Goal: Task Accomplishment & Management: Use online tool/utility

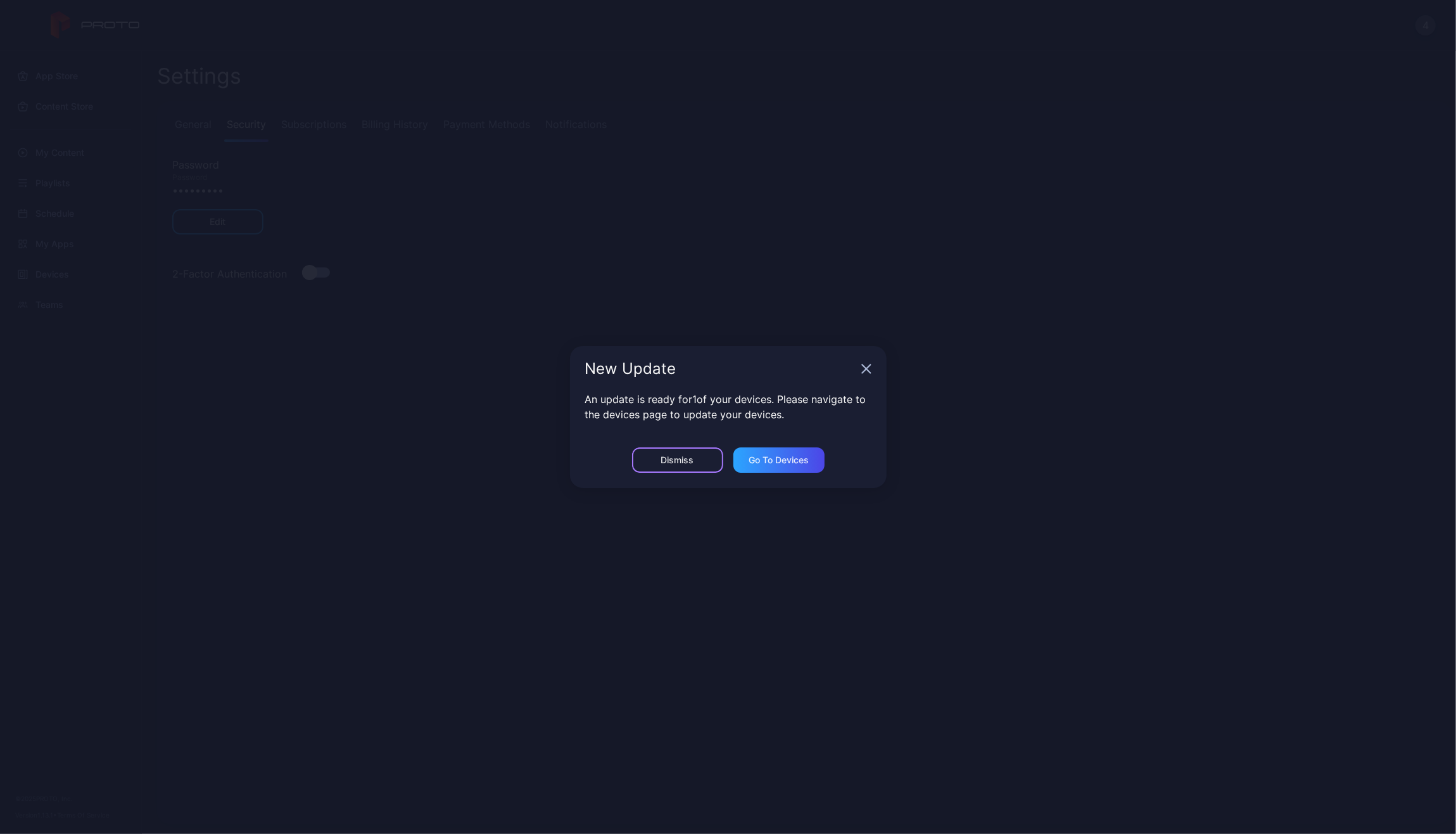
click at [668, 454] on div "Dismiss" at bounding box center [677, 460] width 91 height 25
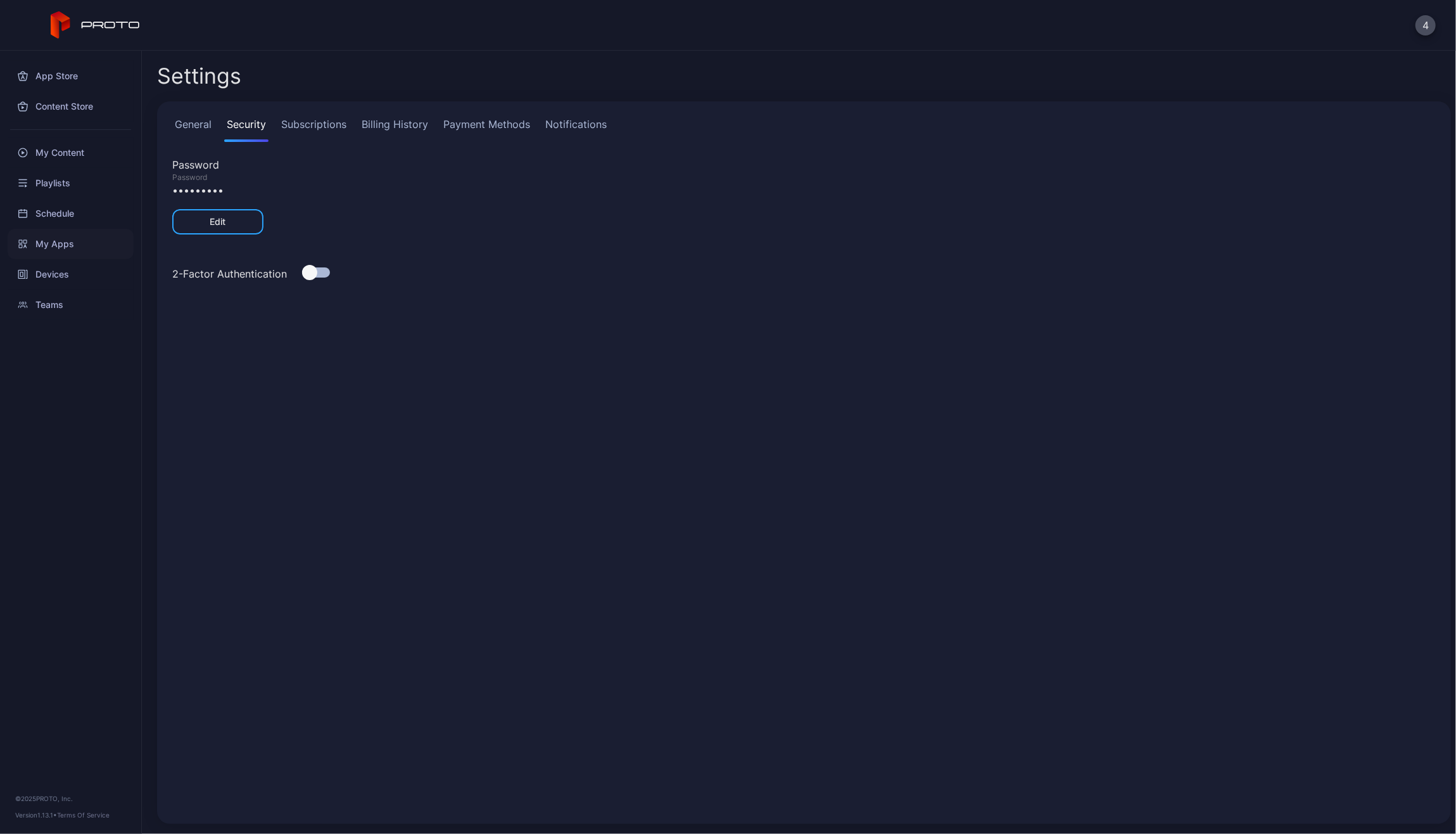
click at [79, 235] on div "My Apps" at bounding box center [71, 244] width 126 height 30
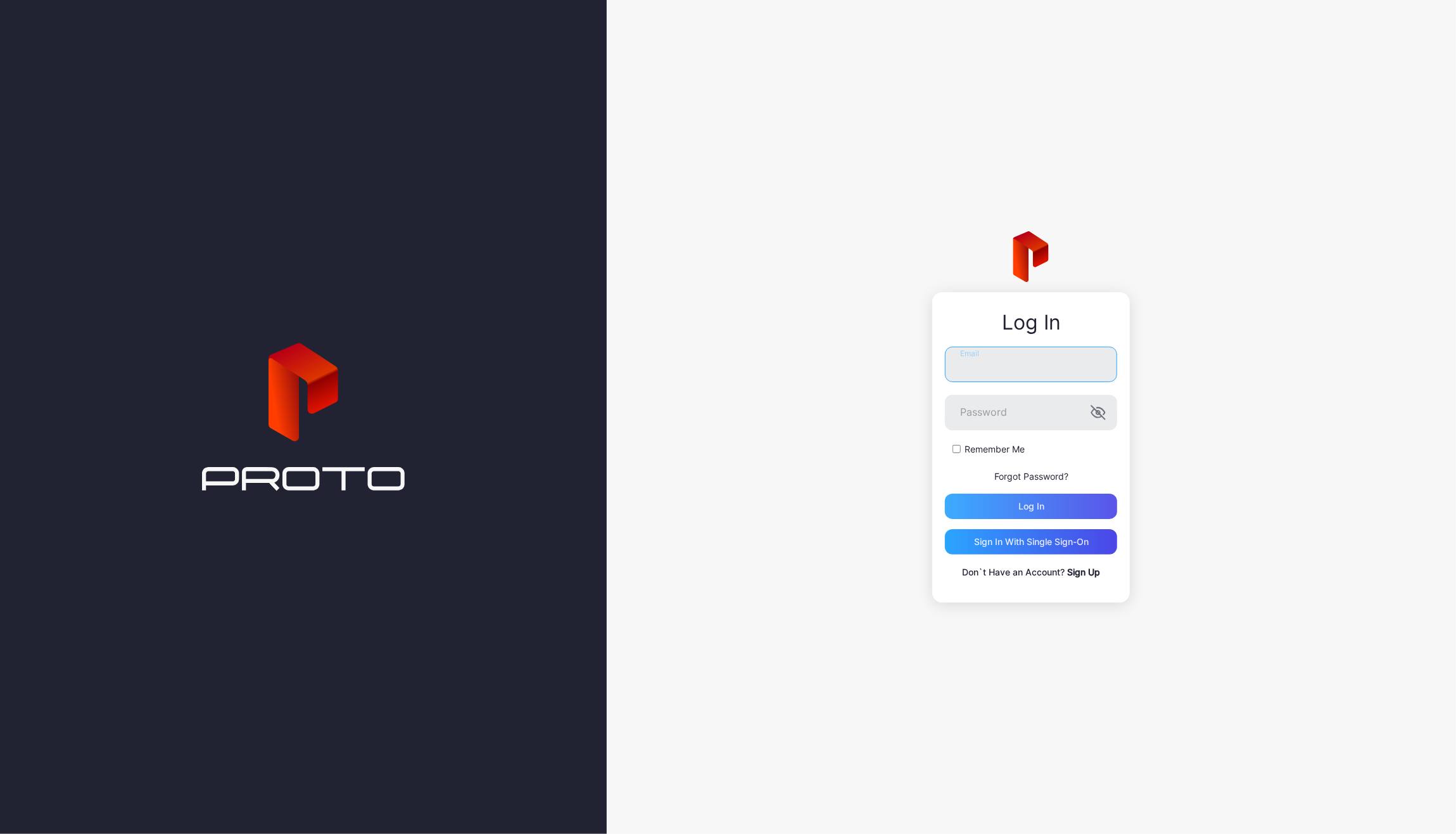
type input "**********"
click at [990, 500] on div "Log in" at bounding box center [1031, 506] width 172 height 25
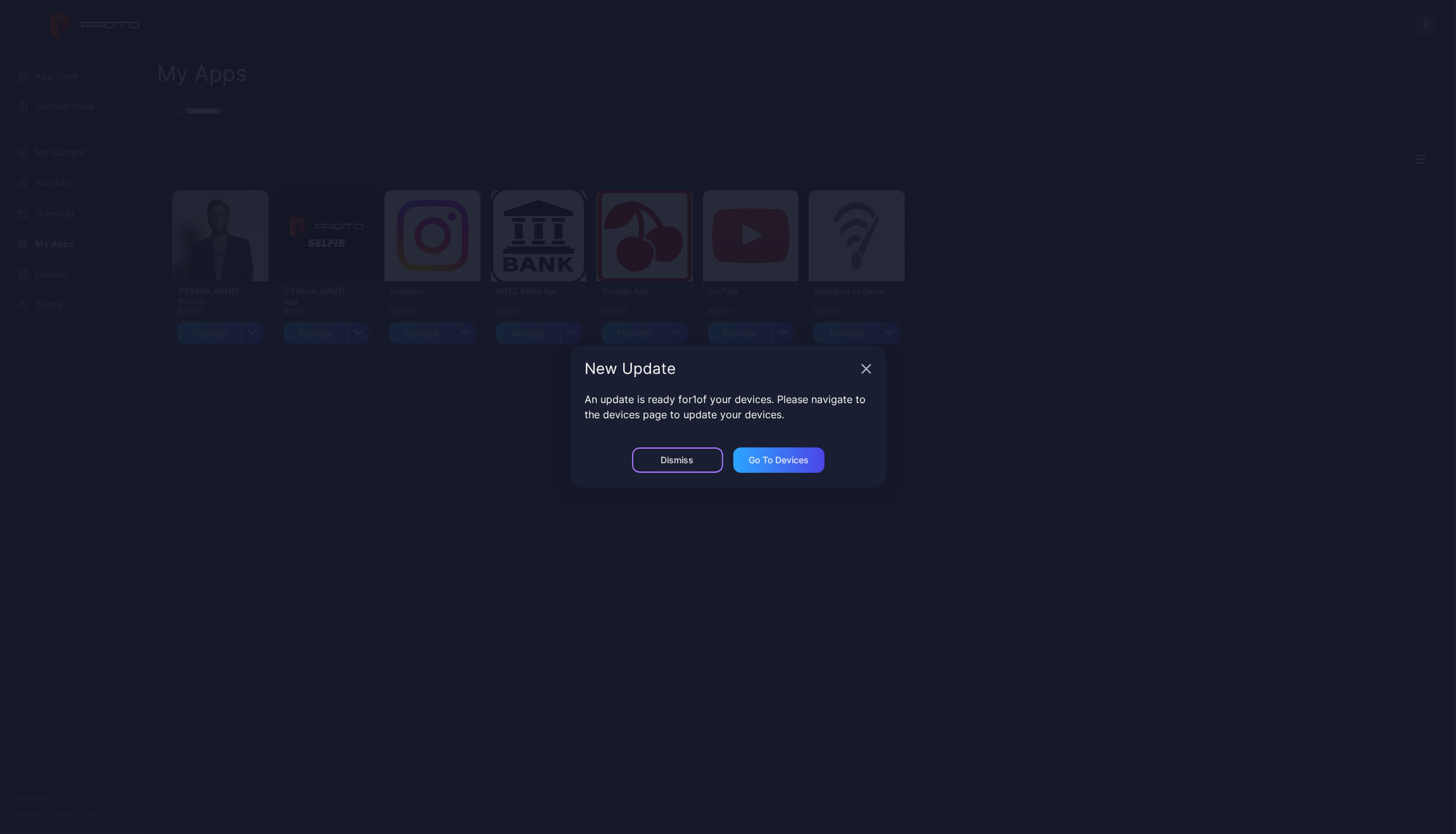
click at [688, 461] on div "Dismiss" at bounding box center [678, 460] width 33 height 10
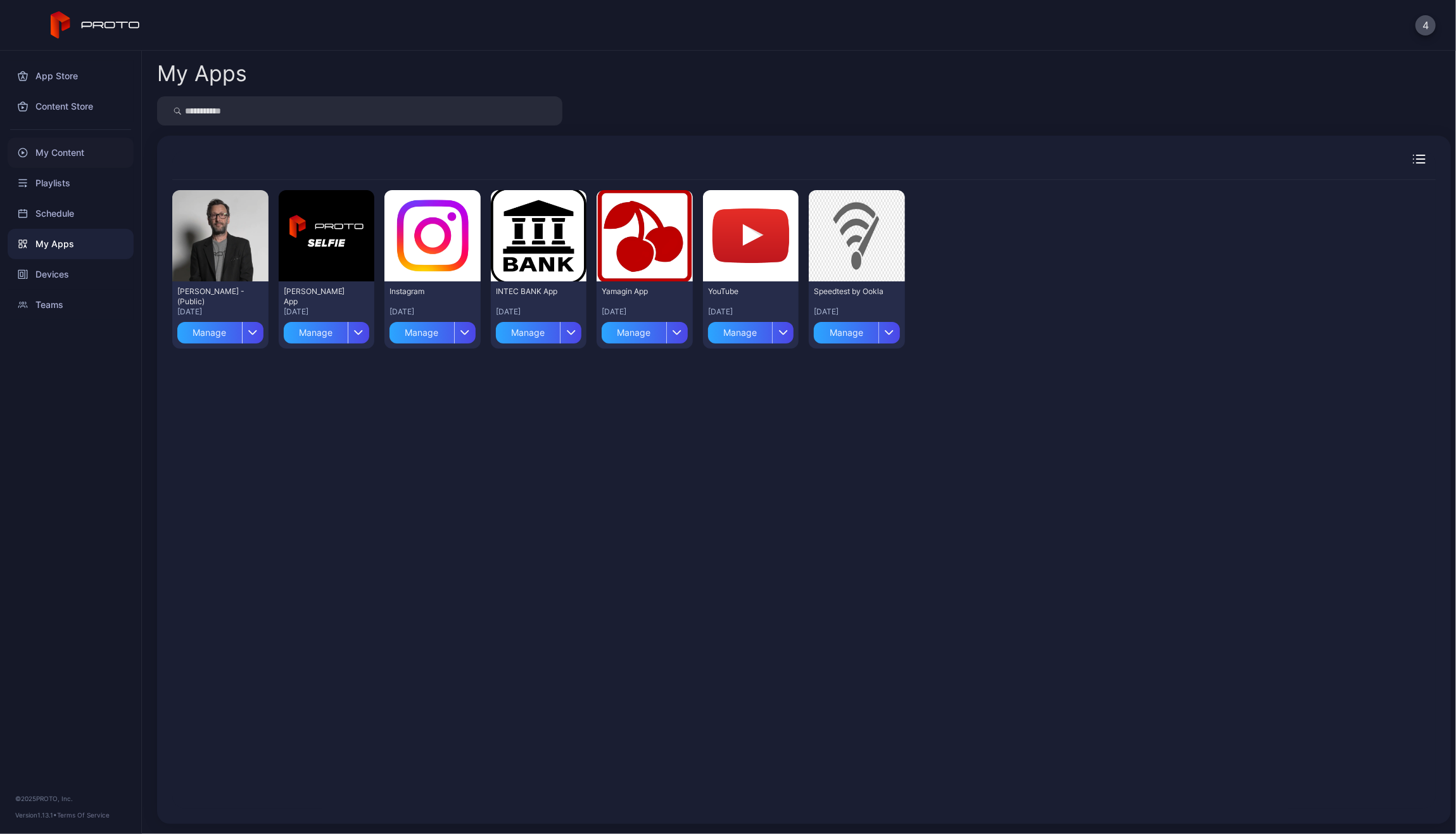
click at [85, 147] on div "My Content" at bounding box center [71, 152] width 126 height 30
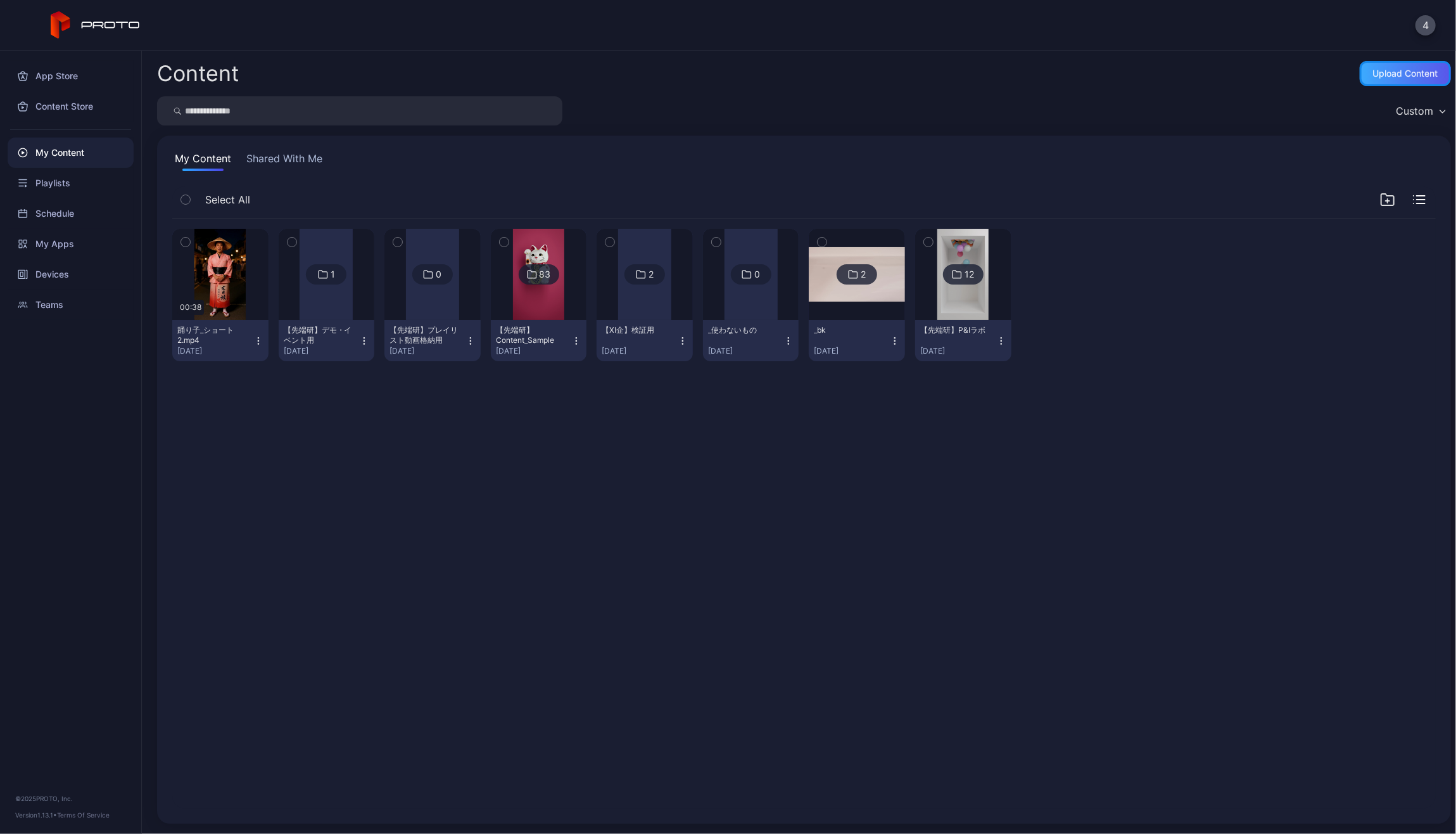
click at [1374, 74] on div "Upload Content" at bounding box center [1405, 74] width 65 height 10
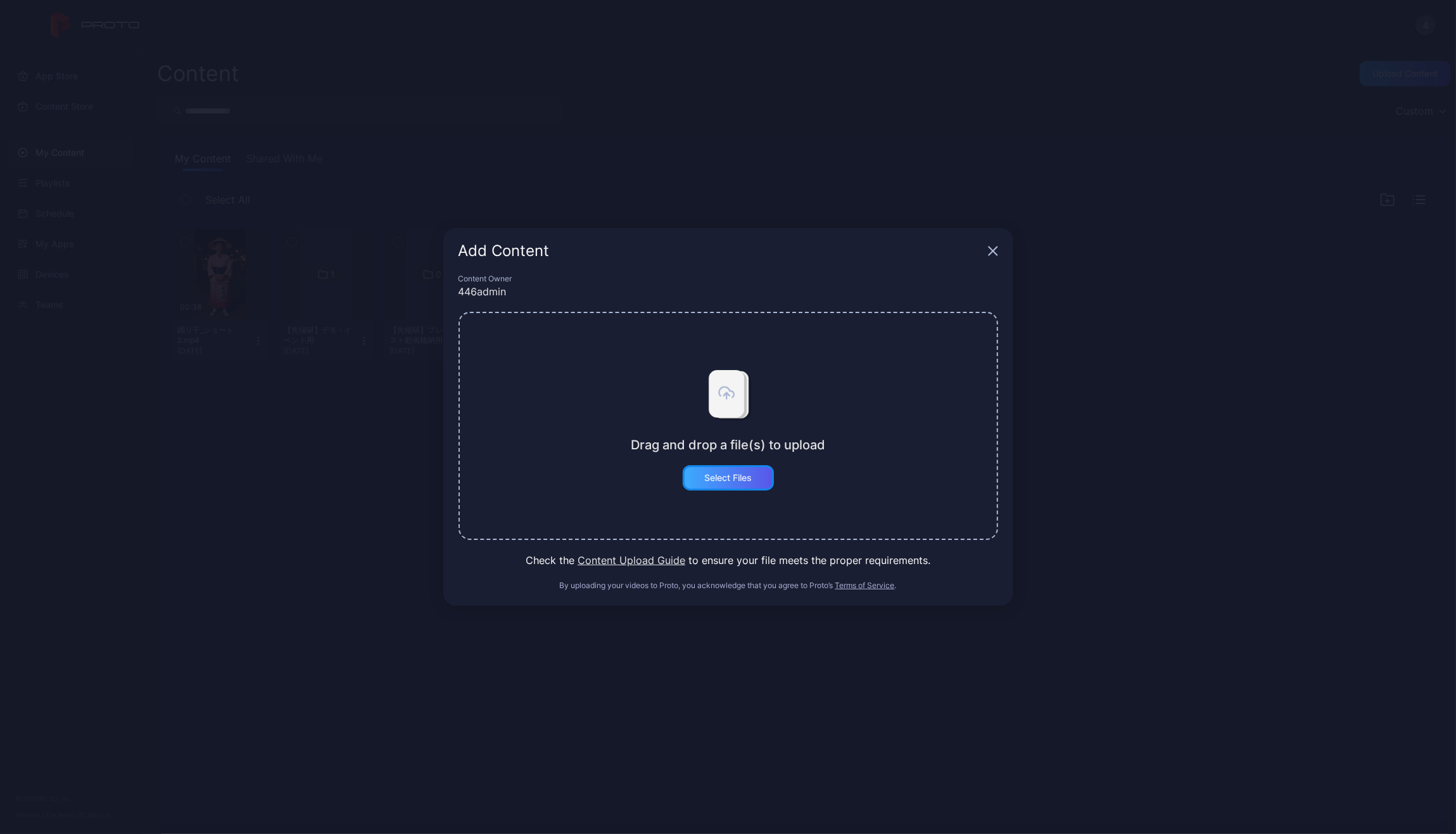
click at [738, 475] on div "Select Files" at bounding box center [728, 477] width 47 height 10
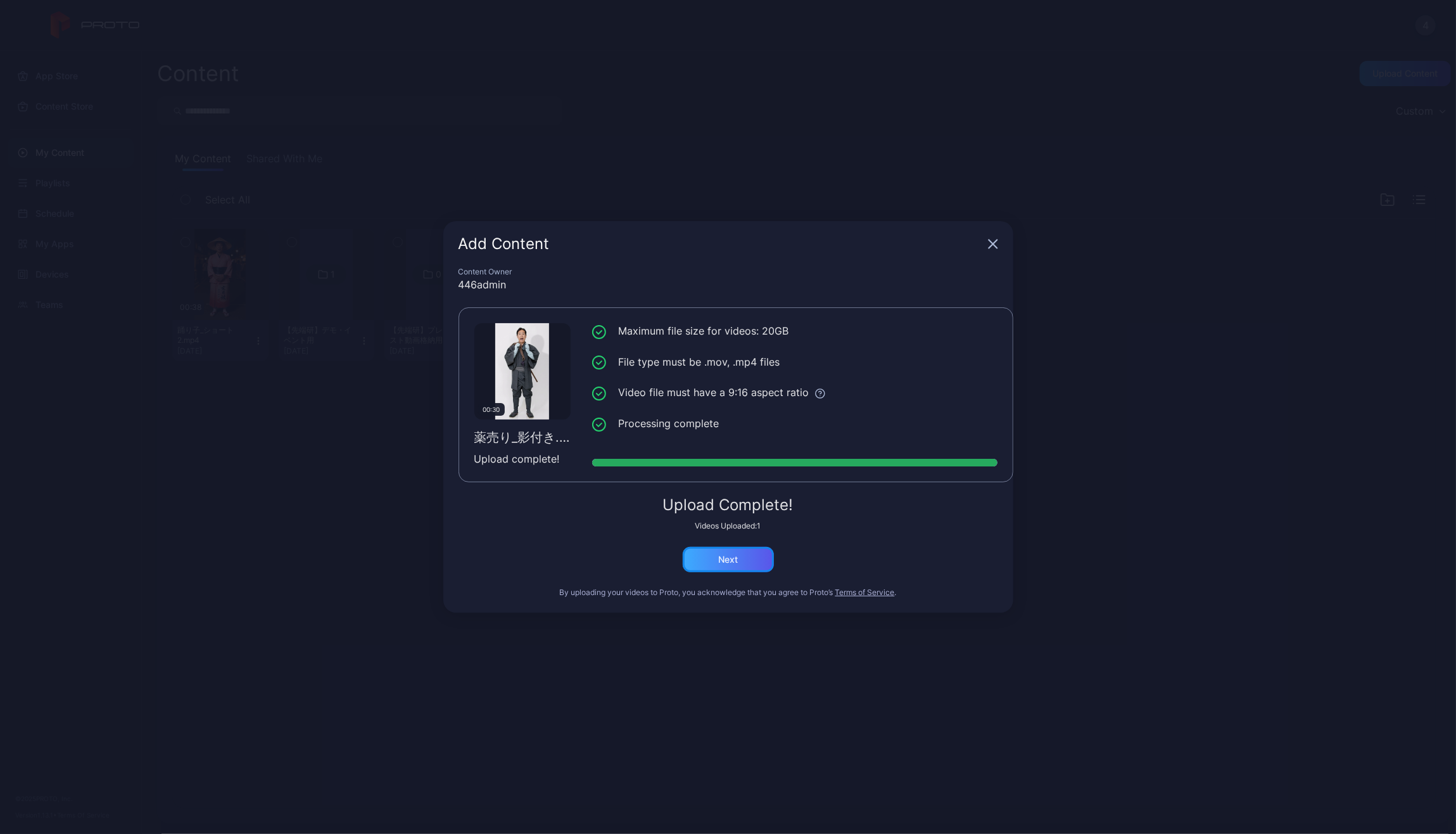
click at [732, 563] on div "Next" at bounding box center [728, 560] width 19 height 10
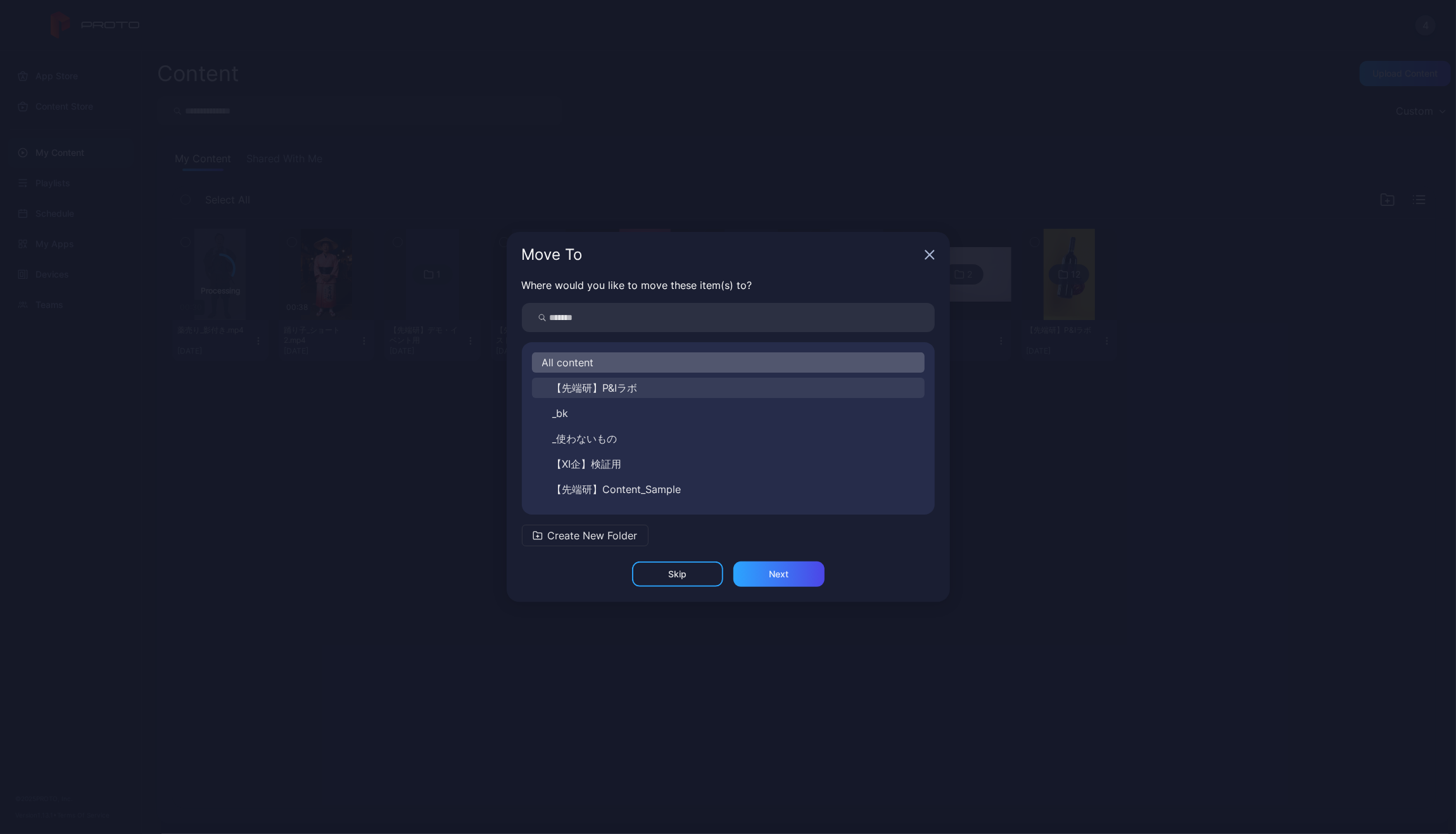
scroll to position [46, 0]
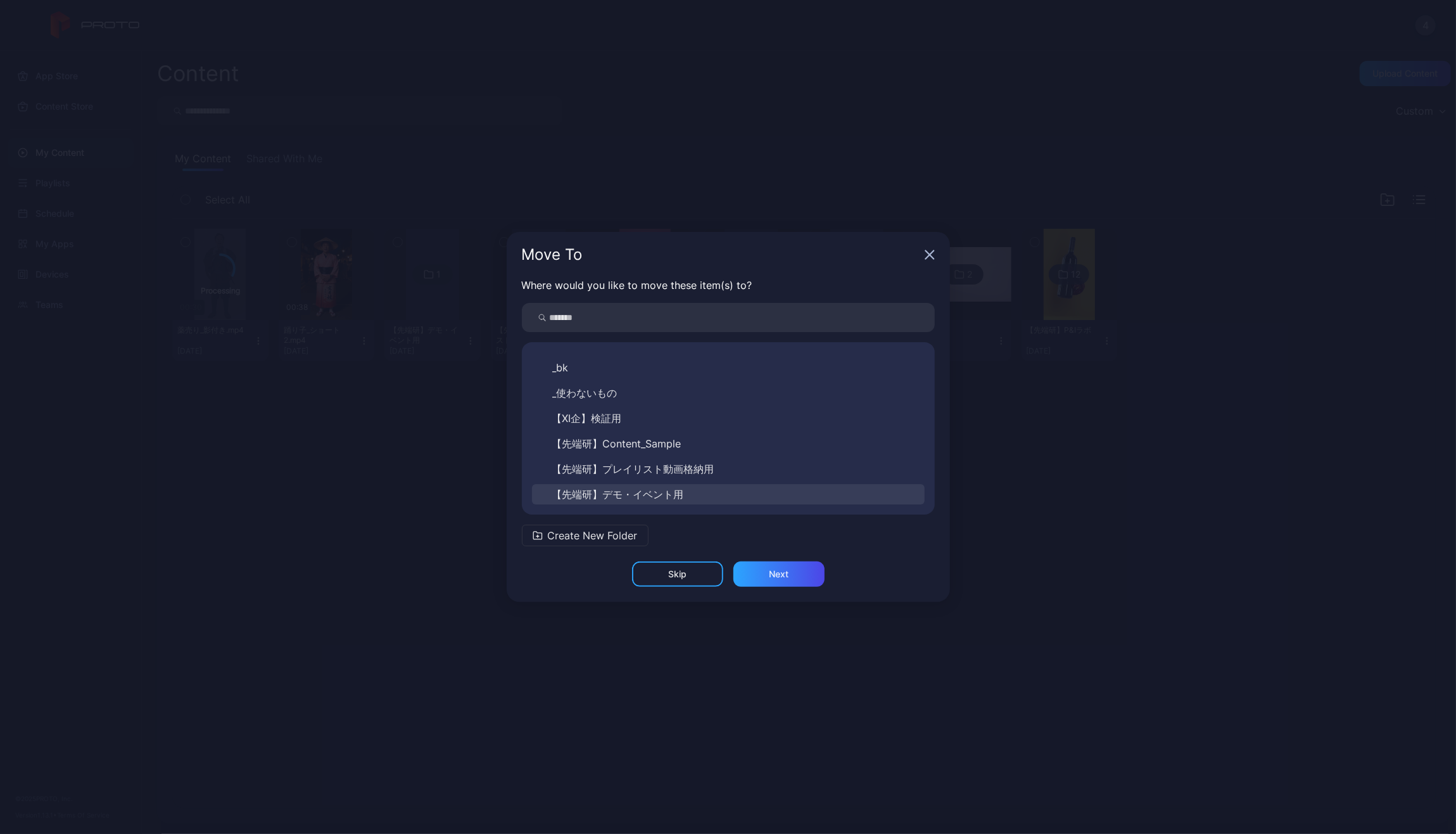
click at [659, 489] on span "【先端研】デモ・イベント用" at bounding box center [618, 494] width 132 height 15
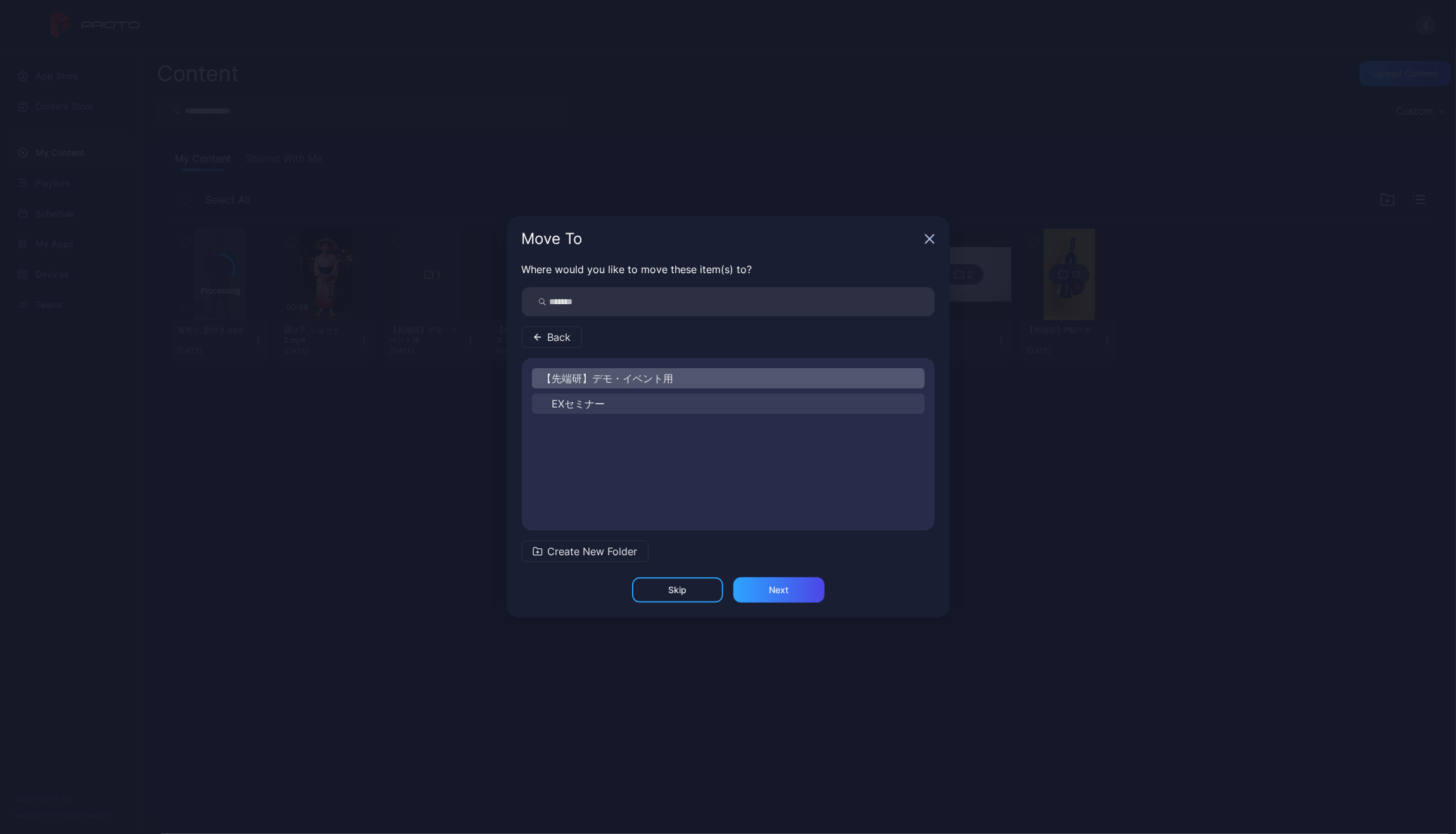
click at [590, 399] on span "EXセミナー" at bounding box center [579, 403] width 53 height 15
click at [785, 583] on div "Next" at bounding box center [778, 589] width 91 height 25
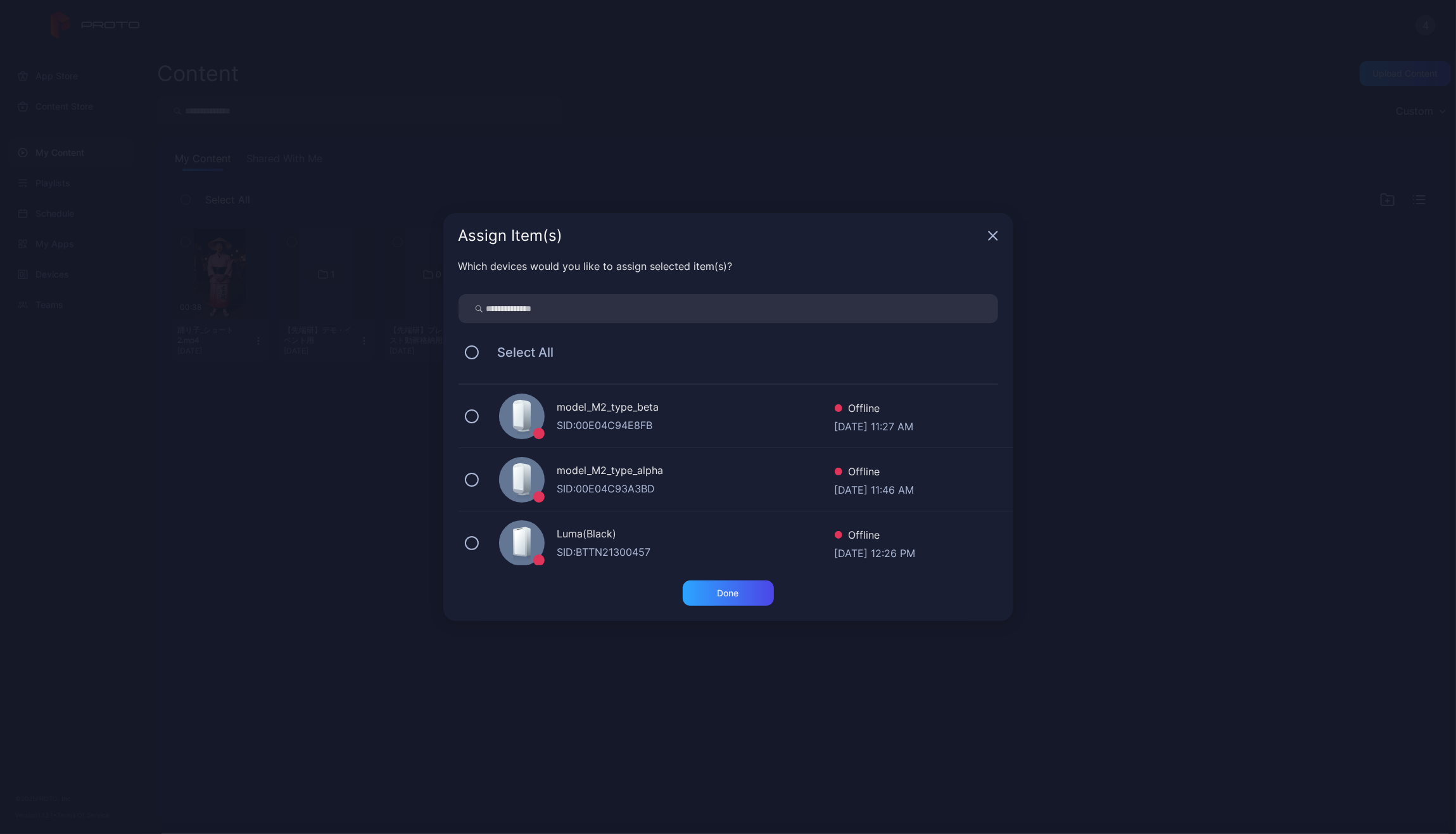
scroll to position [127, 0]
drag, startPoint x: 598, startPoint y: 472, endPoint x: 606, endPoint y: 476, distance: 8.9
click at [605, 476] on div "Luma(White)" at bounding box center [696, 472] width 278 height 19
click at [731, 593] on div "Done" at bounding box center [728, 593] width 21 height 10
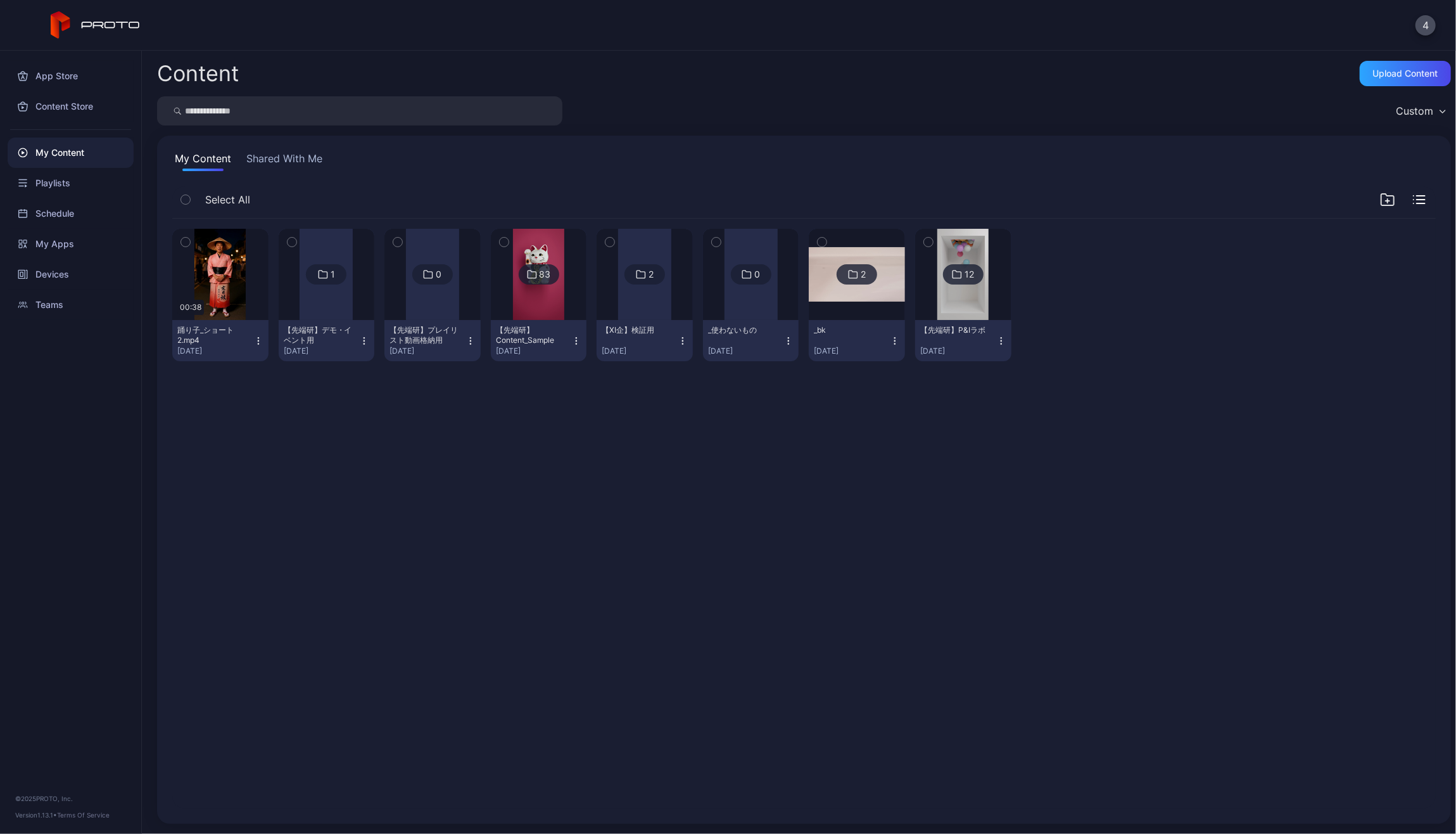
click at [315, 295] on div at bounding box center [326, 274] width 53 height 91
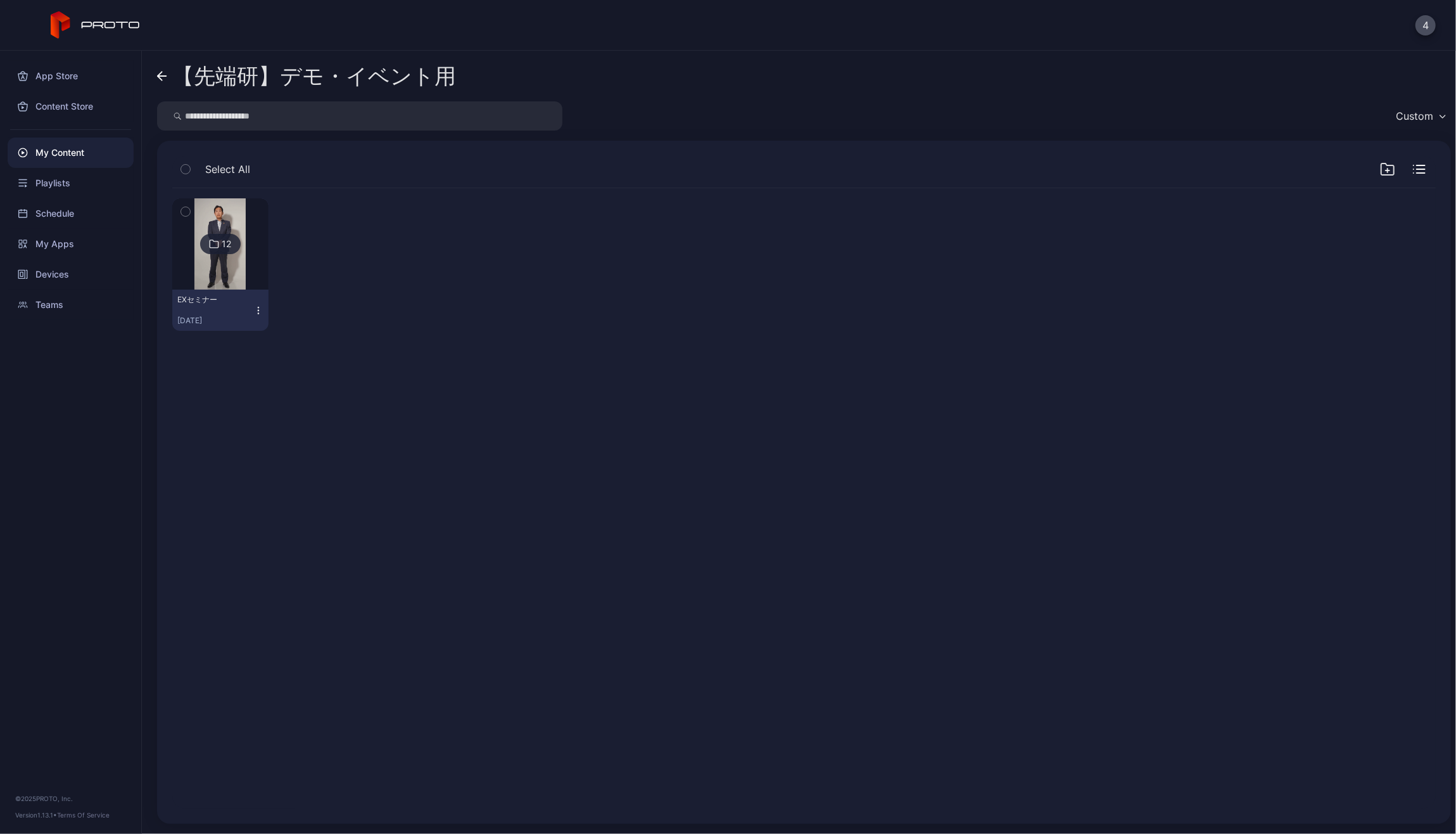
click at [228, 265] on img at bounding box center [220, 243] width 52 height 91
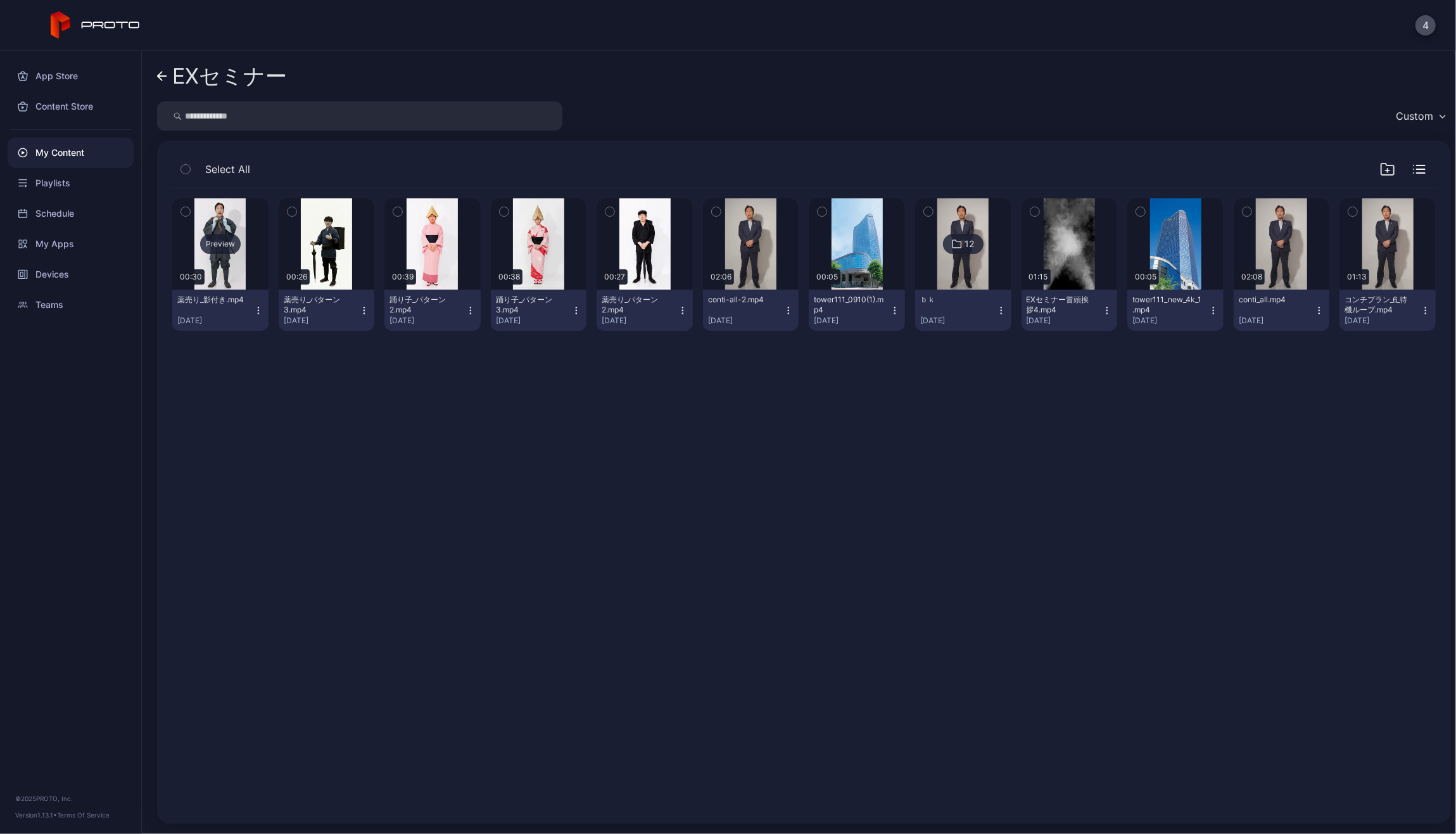
click at [213, 255] on div "Preview" at bounding box center [220, 243] width 97 height 91
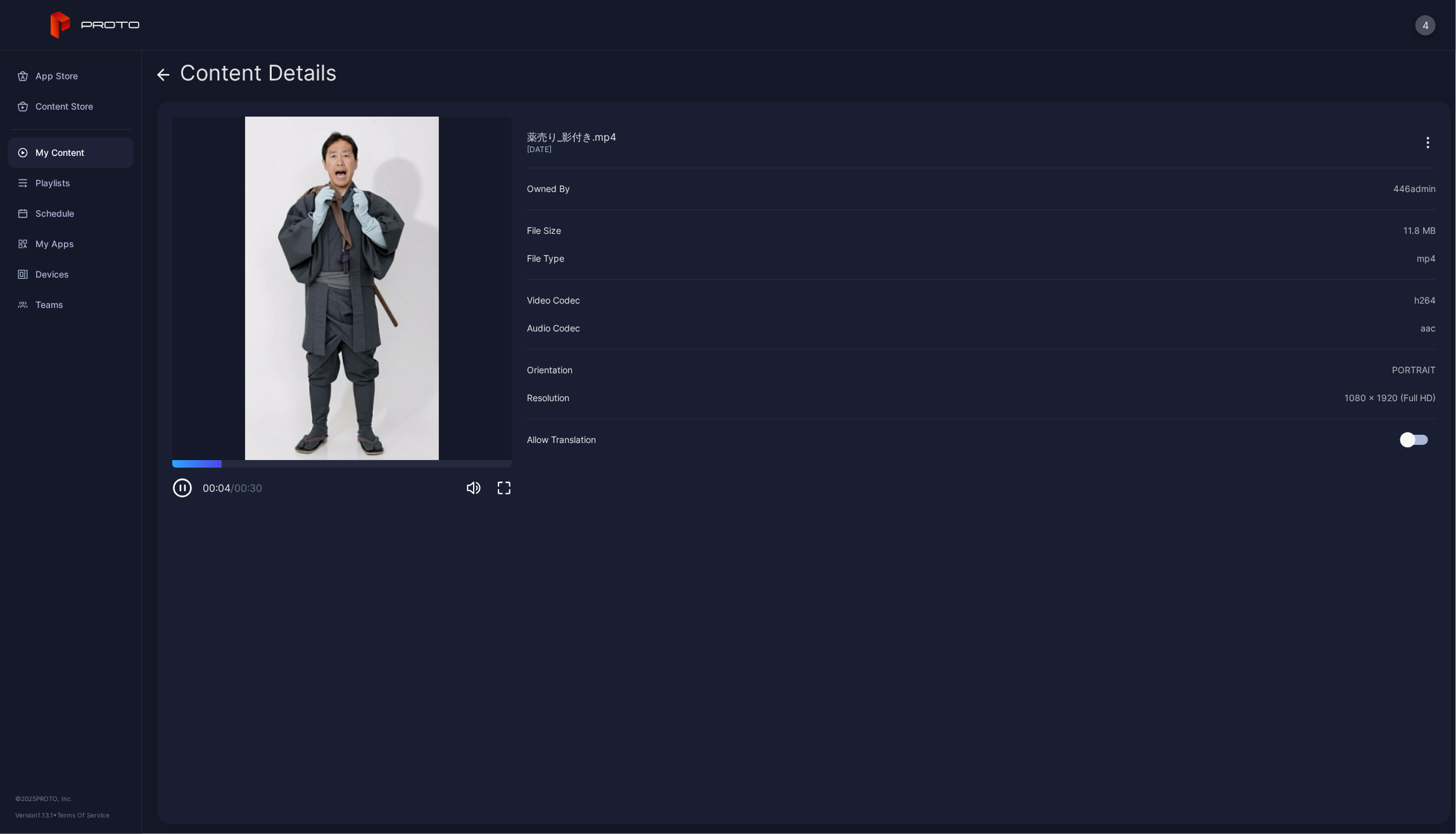
click at [308, 399] on video "Sorry, your browser doesn‘t support embedded videos" at bounding box center [342, 288] width 339 height 344
click at [82, 233] on div "My Apps" at bounding box center [71, 244] width 126 height 30
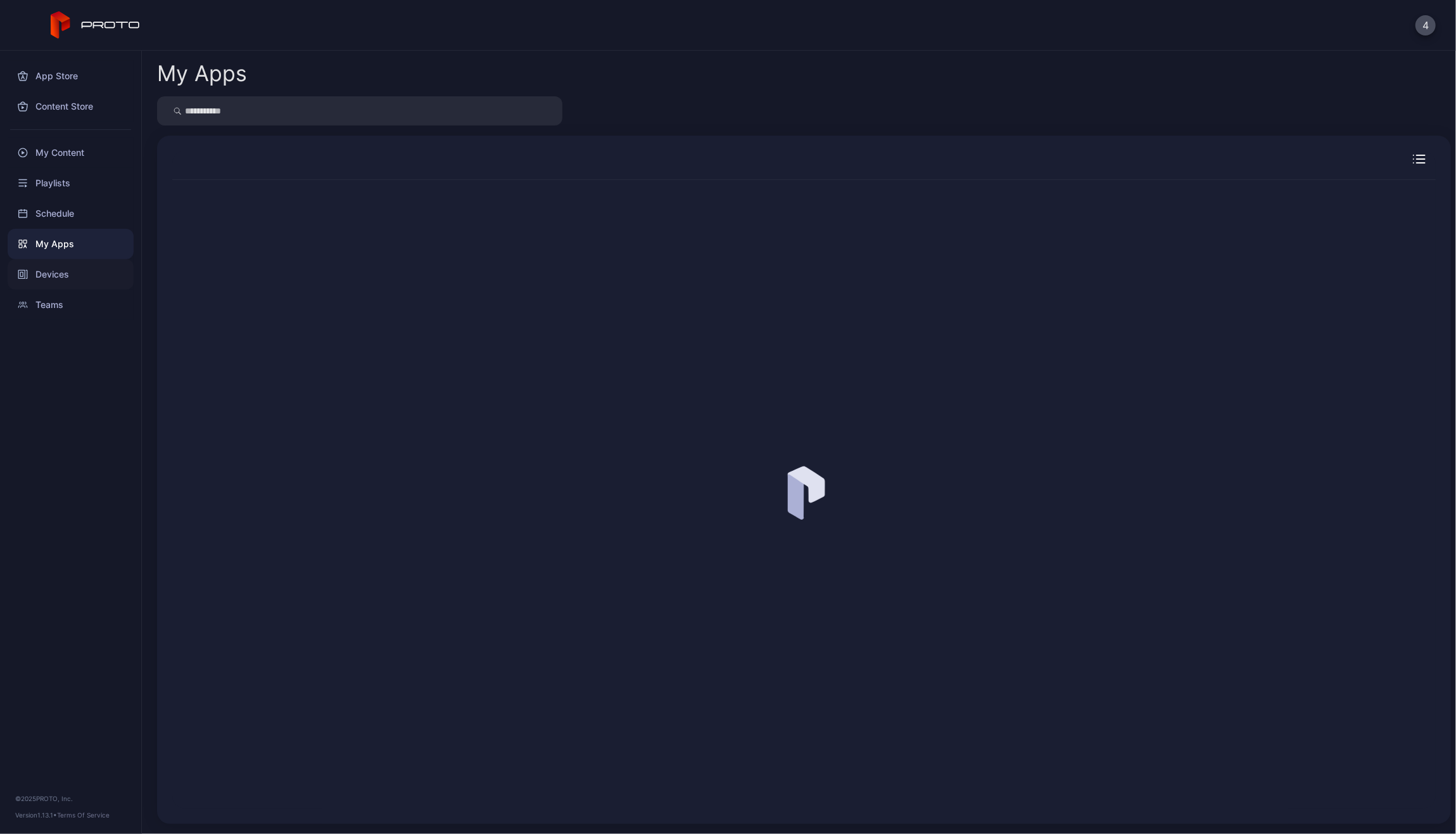
click at [72, 263] on div "Devices" at bounding box center [71, 274] width 126 height 30
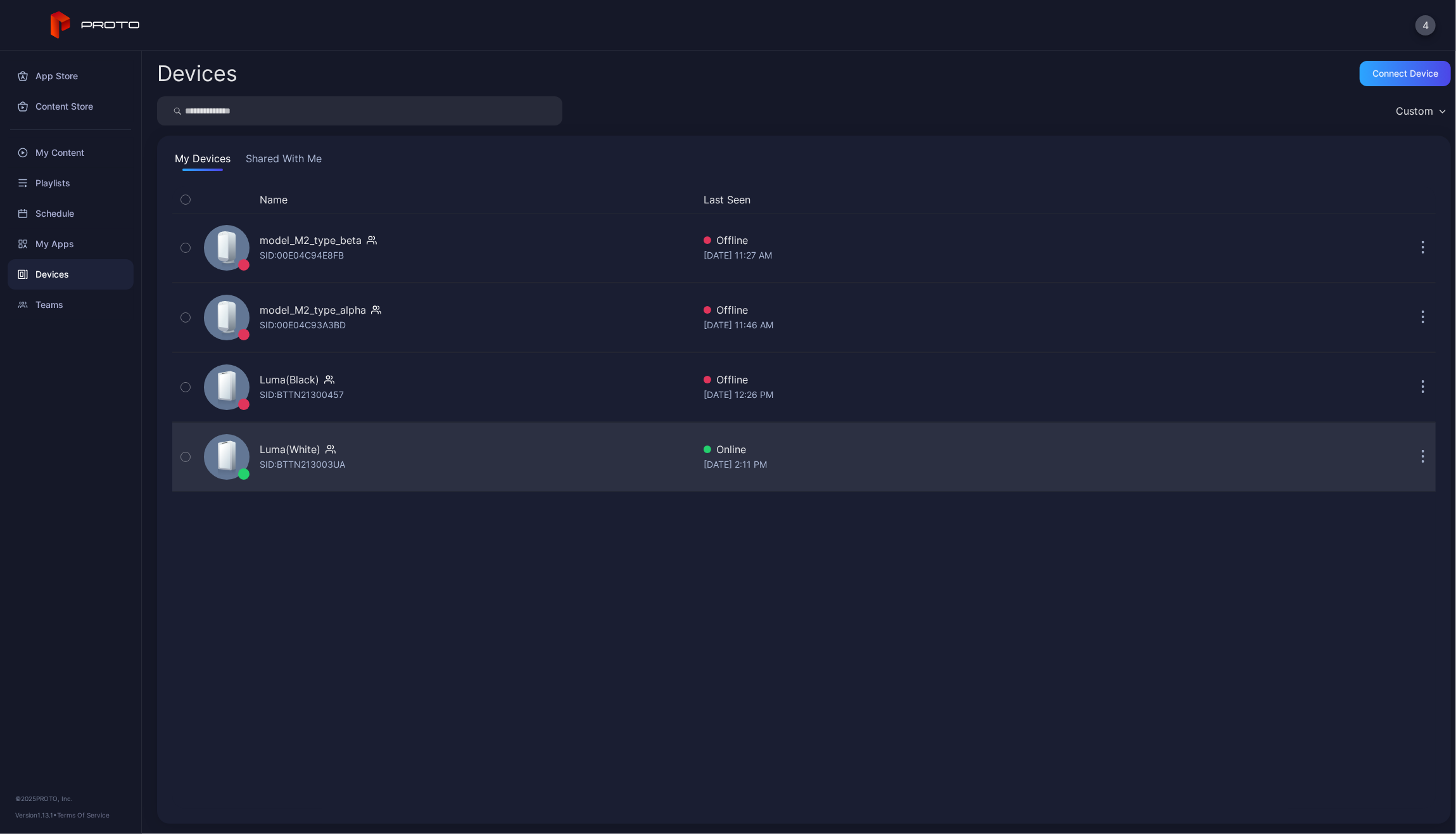
click at [195, 450] on button "button" at bounding box center [185, 457] width 26 height 69
click at [315, 461] on div "SID: BTTN213003UA" at bounding box center [302, 464] width 85 height 15
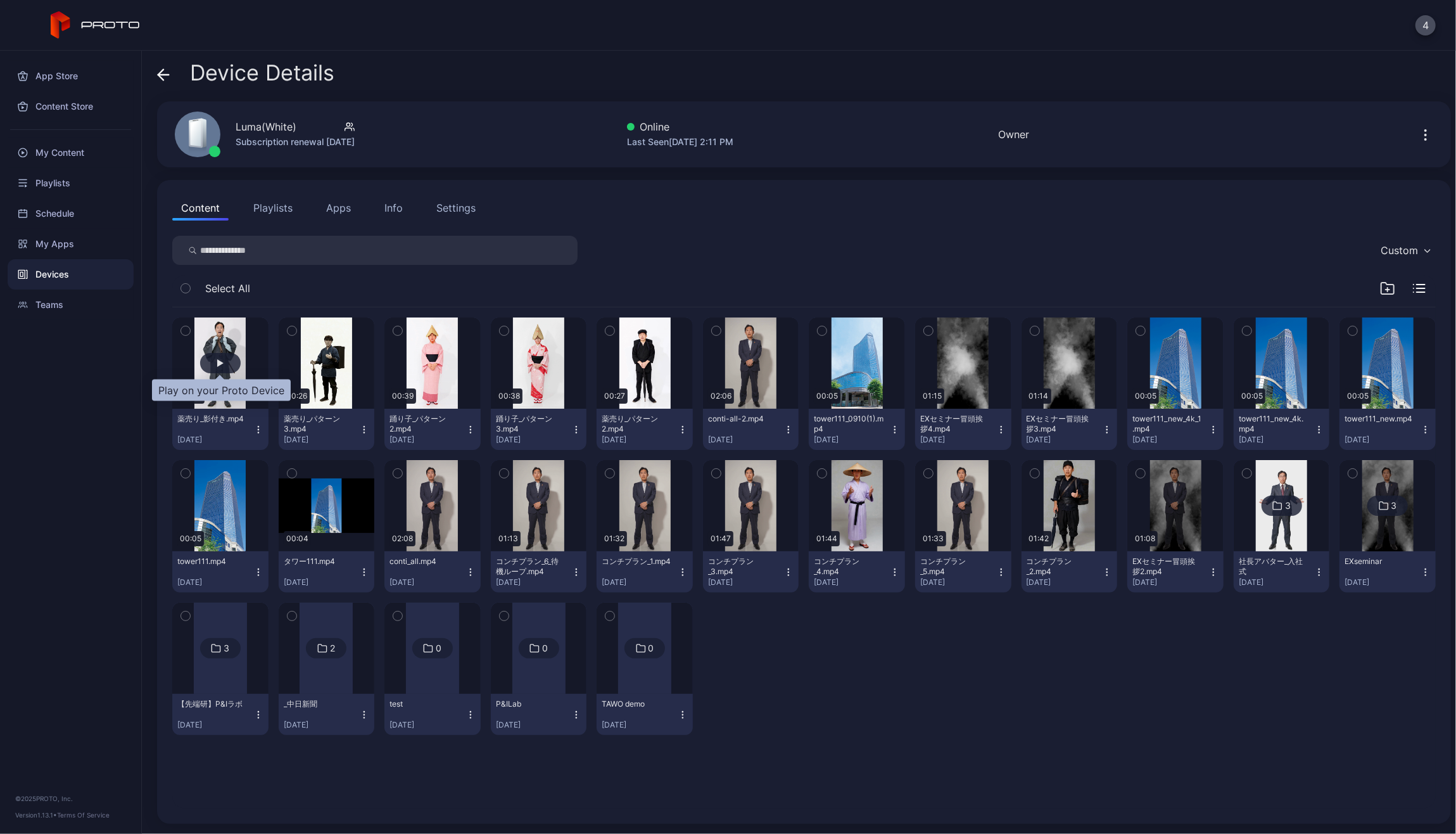
click at [218, 363] on div "button" at bounding box center [220, 363] width 6 height 8
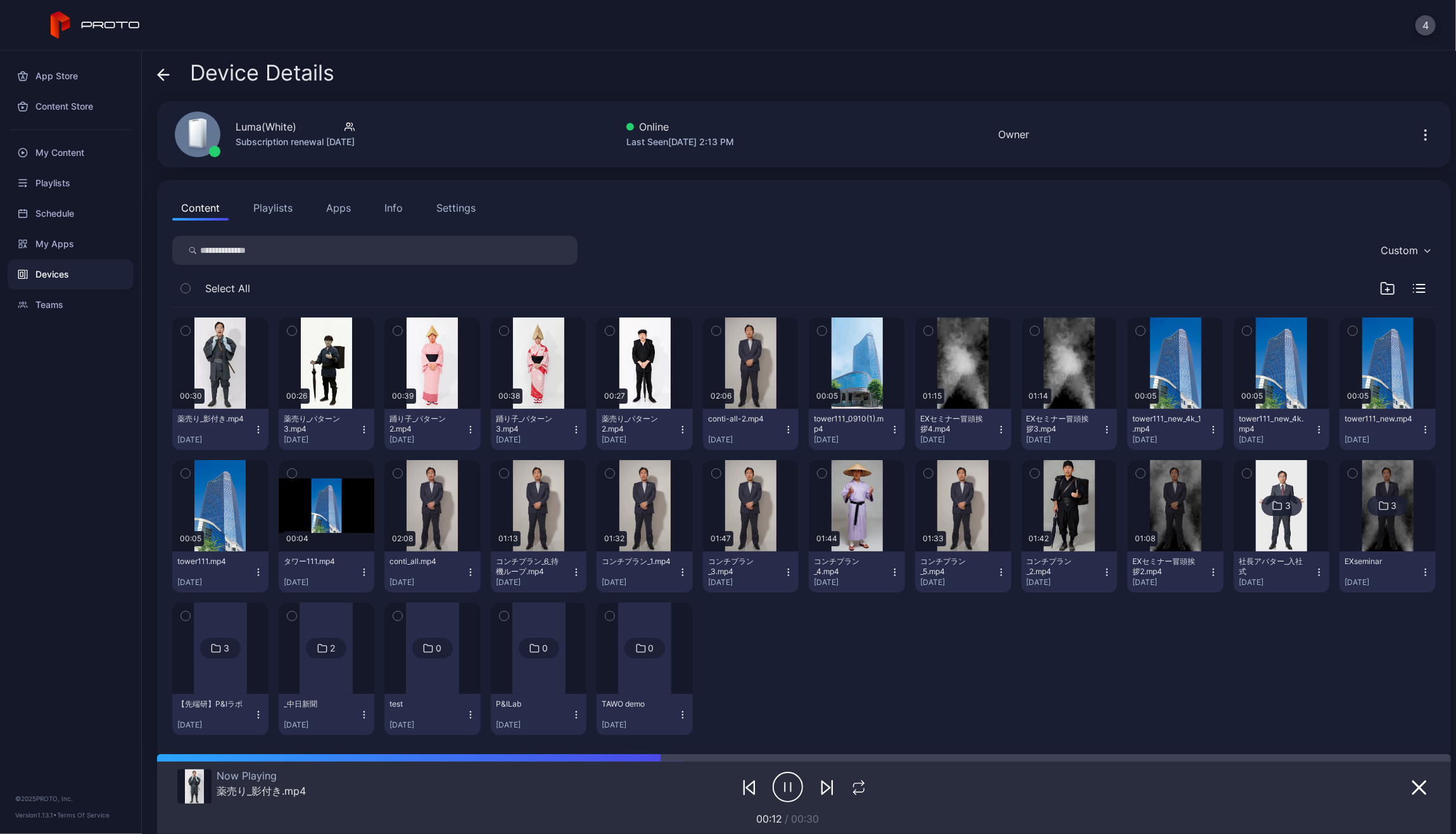
click at [72, 426] on div "App Store Content Store My Content Playlists Schedule My Apps Devices Teams © 2…" at bounding box center [71, 442] width 142 height 783
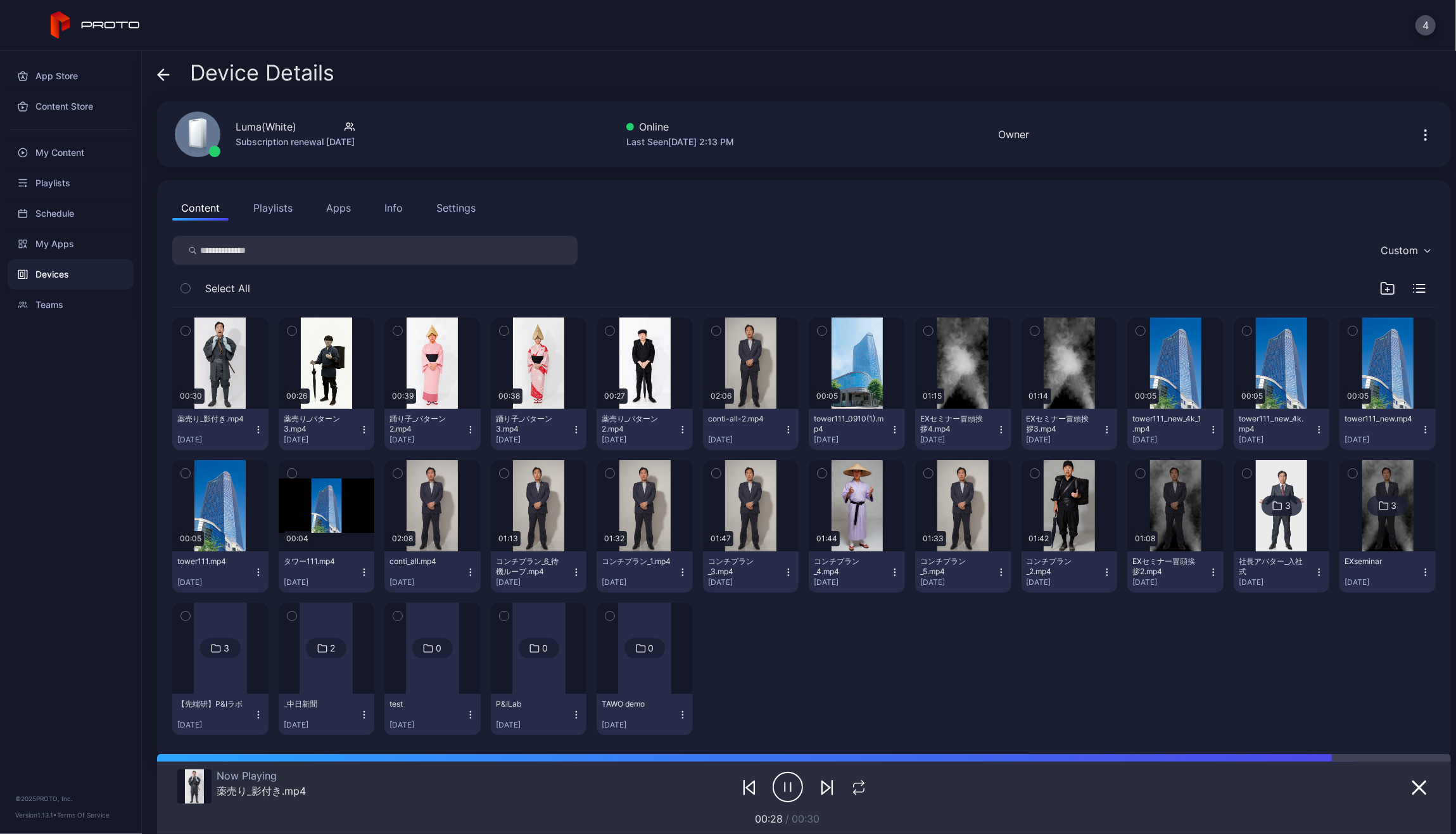
click at [659, 803] on div at bounding box center [804, 787] width 418 height 36
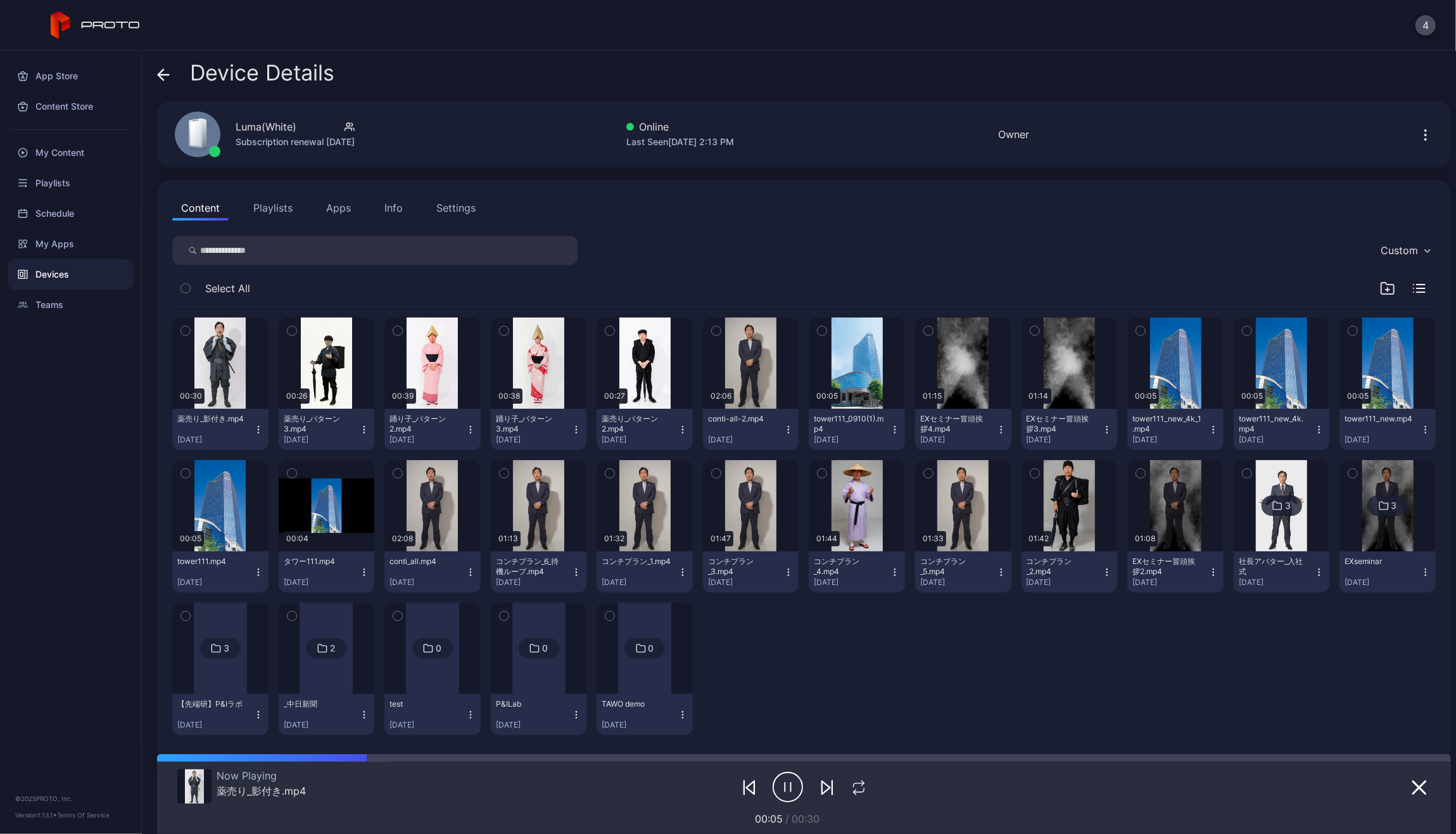
click at [49, 532] on div "App Store Content Store My Content Playlists Schedule My Apps Devices Teams © 2…" at bounding box center [71, 442] width 142 height 783
click at [59, 406] on div "App Store Content Store My Content Playlists Schedule My Apps Devices Teams © 2…" at bounding box center [71, 442] width 142 height 783
